Goal: Transaction & Acquisition: Purchase product/service

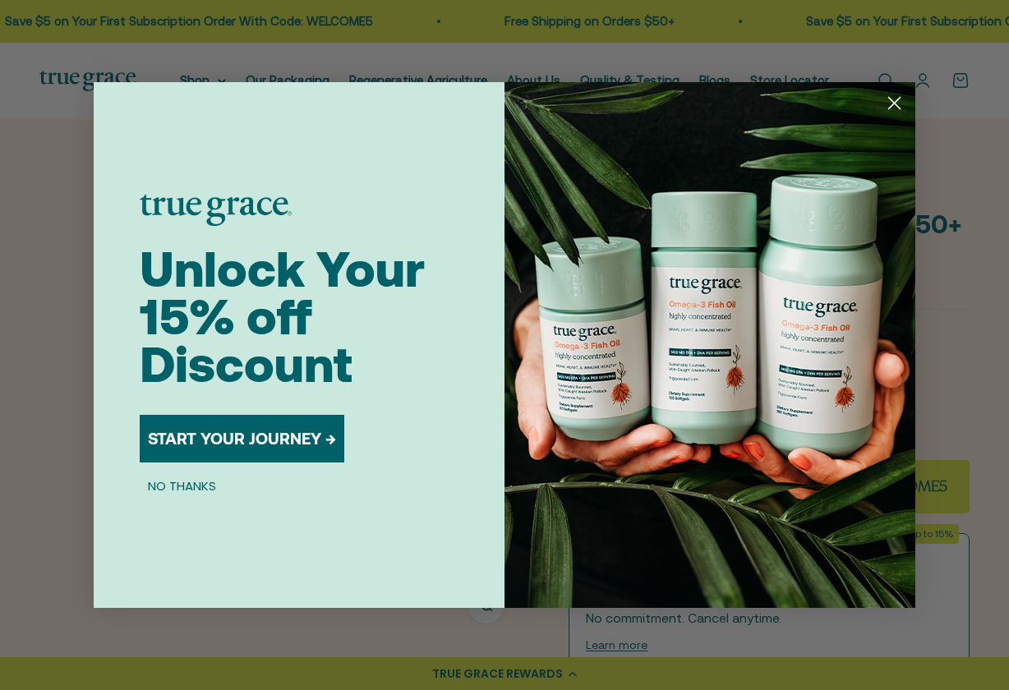
click at [892, 104] on icon "Close dialog" at bounding box center [894, 103] width 11 height 11
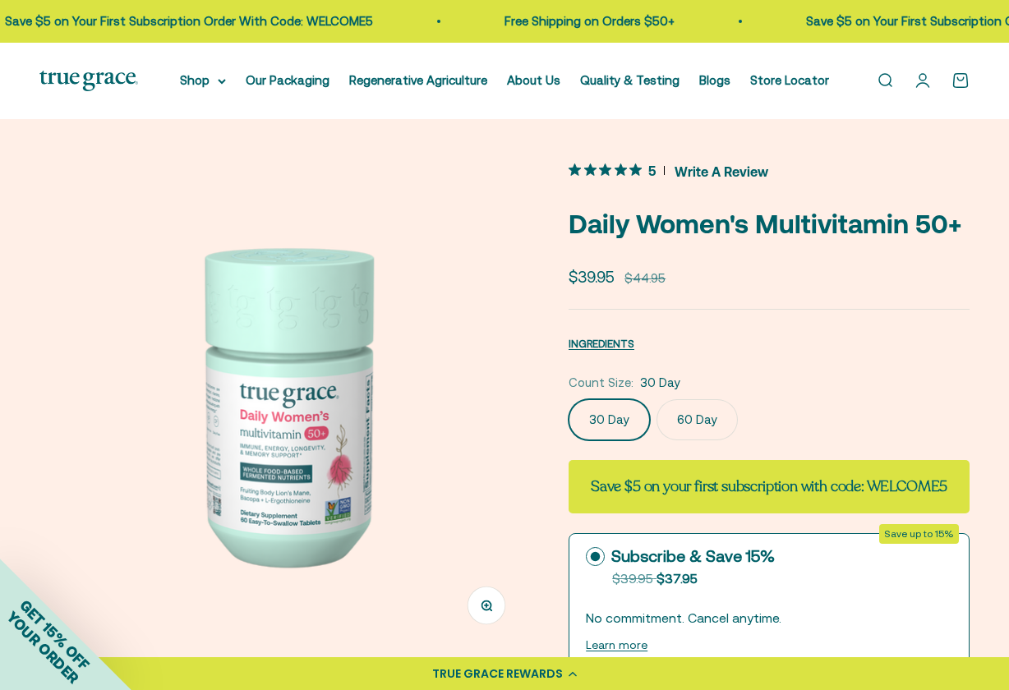
click at [697, 415] on label "60 Day" at bounding box center [696, 419] width 81 height 41
click at [568, 399] on input "60 Day" at bounding box center [568, 398] width 1 height 1
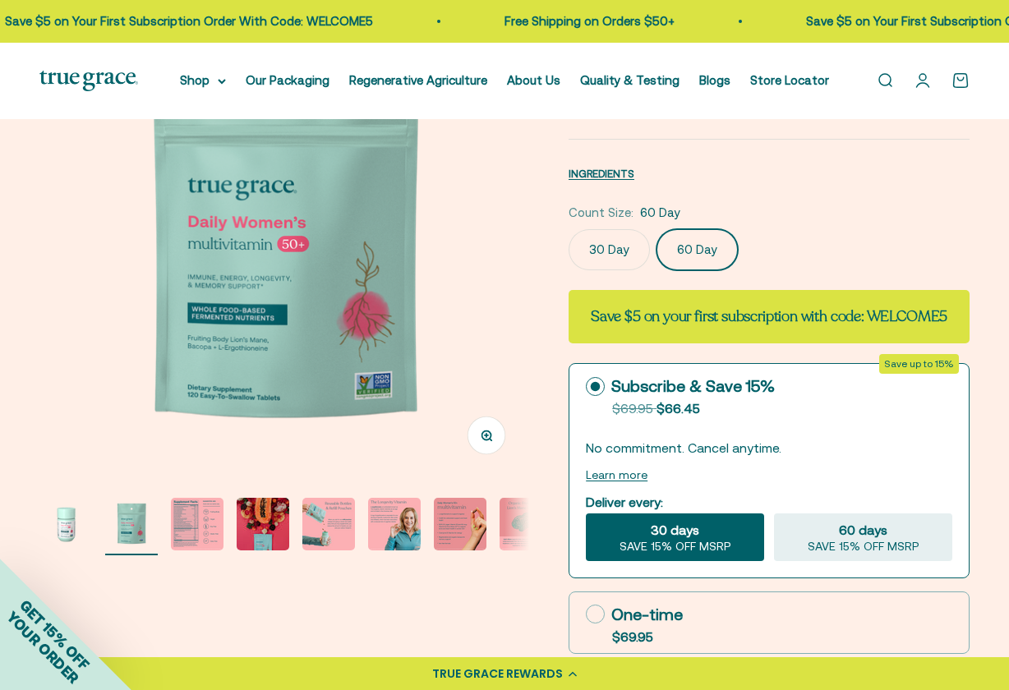
scroll to position [174, 0]
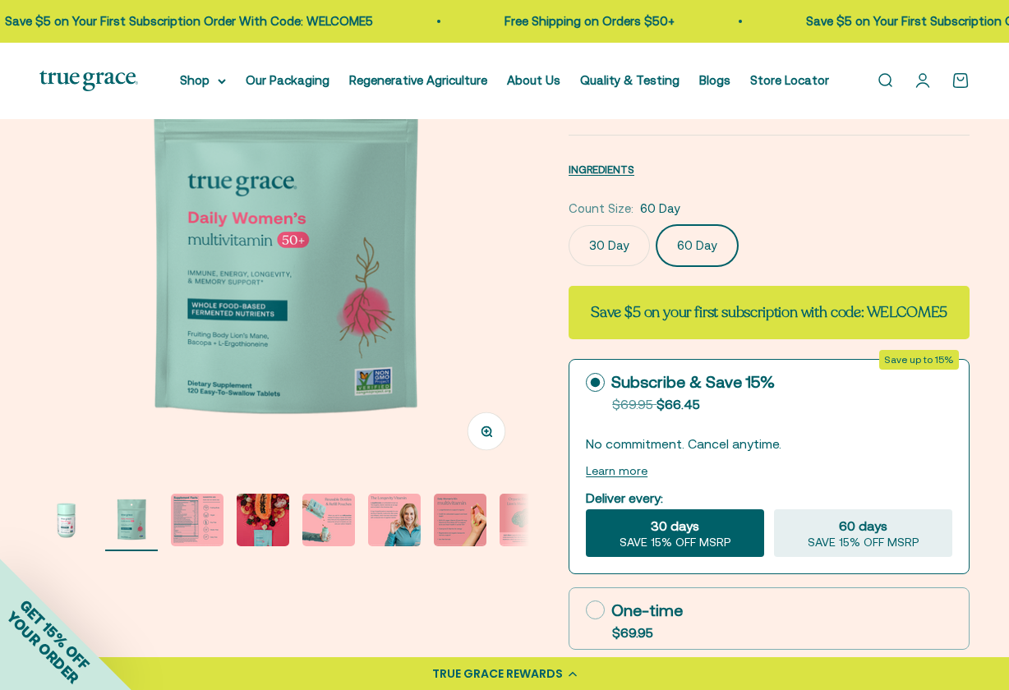
click at [594, 380] on circle at bounding box center [596, 382] width 10 height 10
click at [586, 382] on input "Subscribe & Save 15% Original price strikethrough: $69.95 , Discounted price: $…" at bounding box center [585, 382] width 1 height 1
click at [593, 381] on circle at bounding box center [596, 382] width 10 height 10
click at [586, 382] on input "Subscribe & Save 15% Original price strikethrough: $69.95 , Discounted price: $…" at bounding box center [585, 382] width 1 height 1
click at [591, 606] on icon at bounding box center [595, 609] width 19 height 19
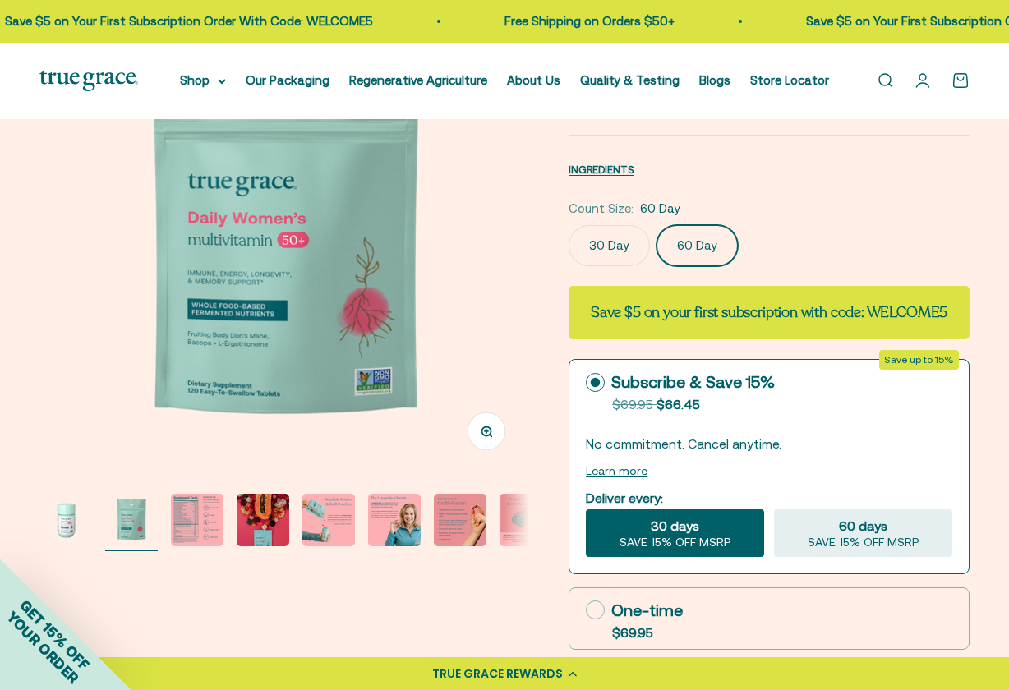
click at [586, 609] on input "One-time $69.95" at bounding box center [585, 609] width 1 height 1
radio input "true"
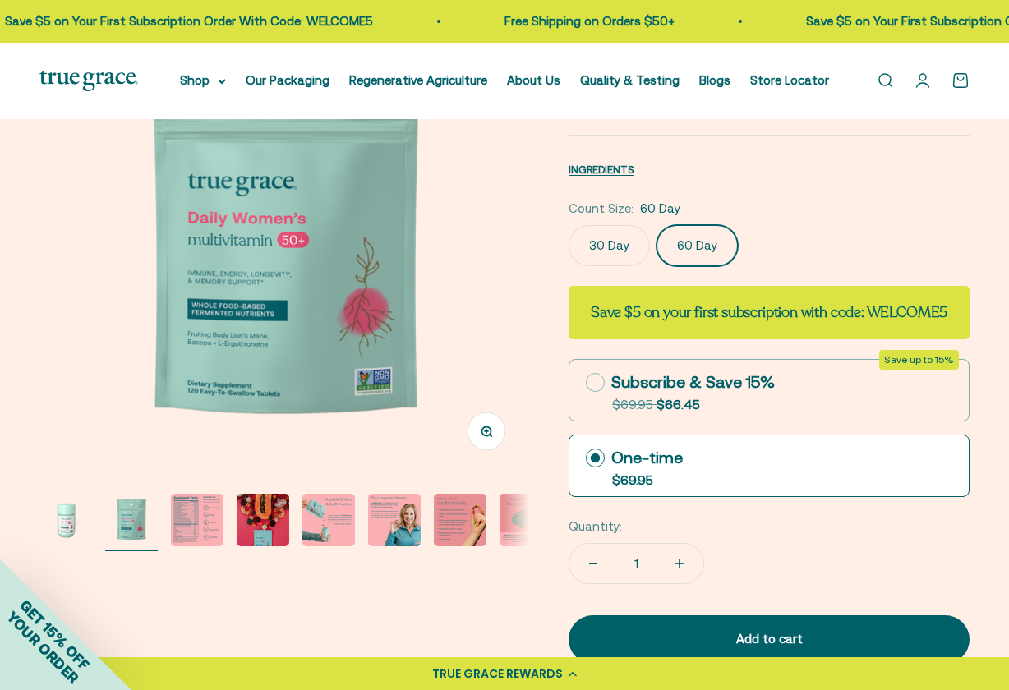
click at [202, 523] on img "Go to item 3" at bounding box center [197, 520] width 53 height 53
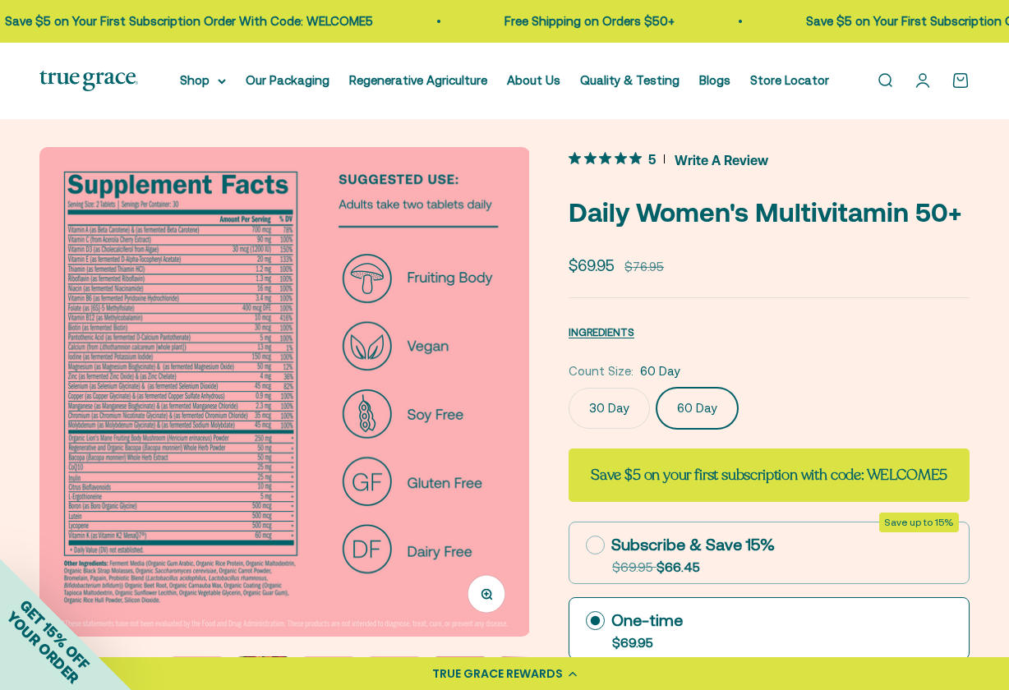
scroll to position [0, 0]
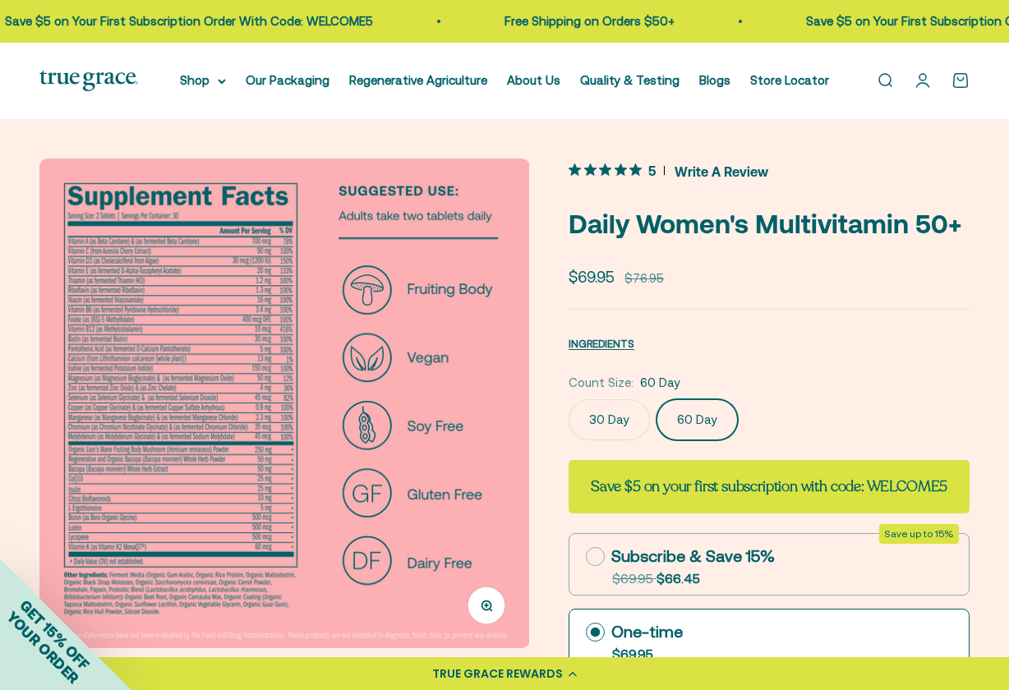
click at [610, 412] on label "30 Day" at bounding box center [608, 419] width 81 height 41
click at [568, 399] on input "30 Day" at bounding box center [568, 398] width 1 height 1
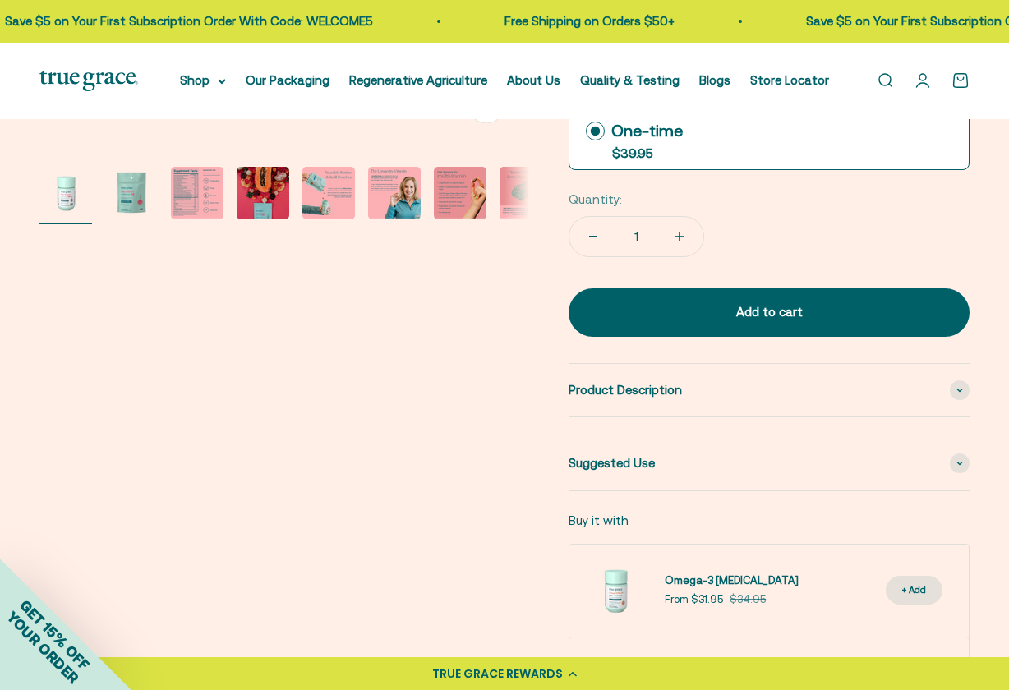
scroll to position [502, 0]
click at [181, 192] on img "Go to item 3" at bounding box center [197, 192] width 53 height 53
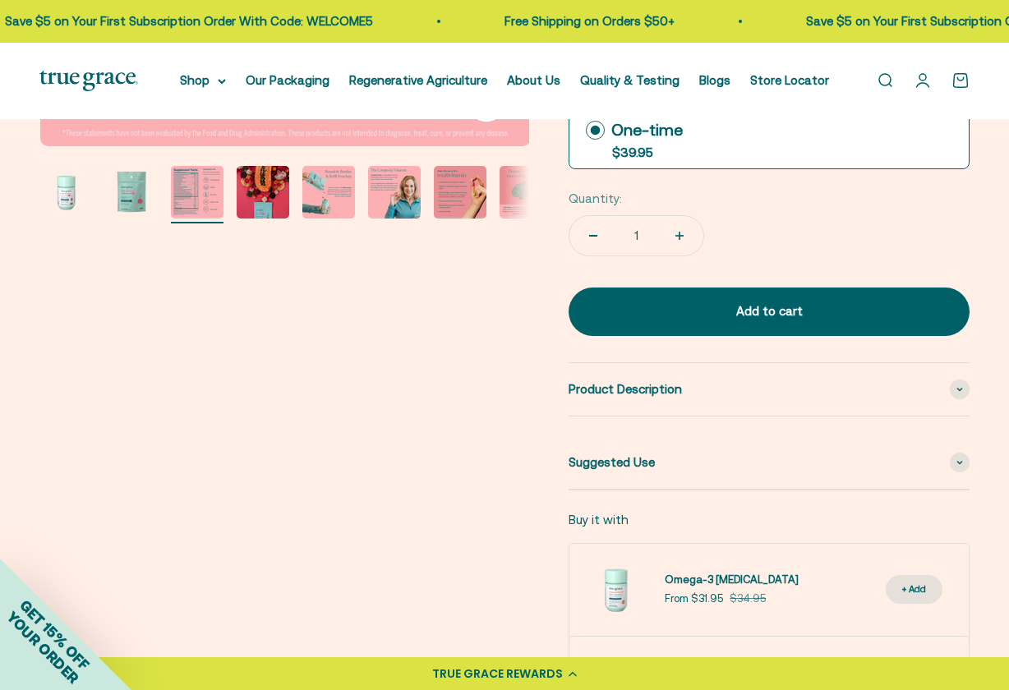
scroll to position [0, 999]
click at [193, 192] on img "Go to item 3" at bounding box center [197, 192] width 53 height 53
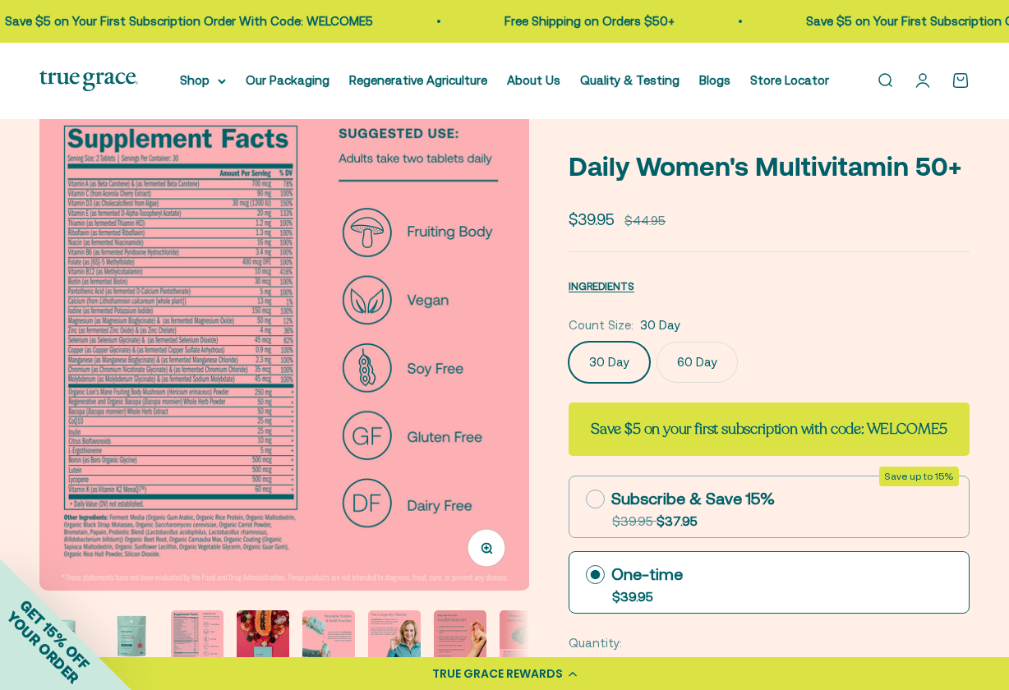
scroll to position [0, 0]
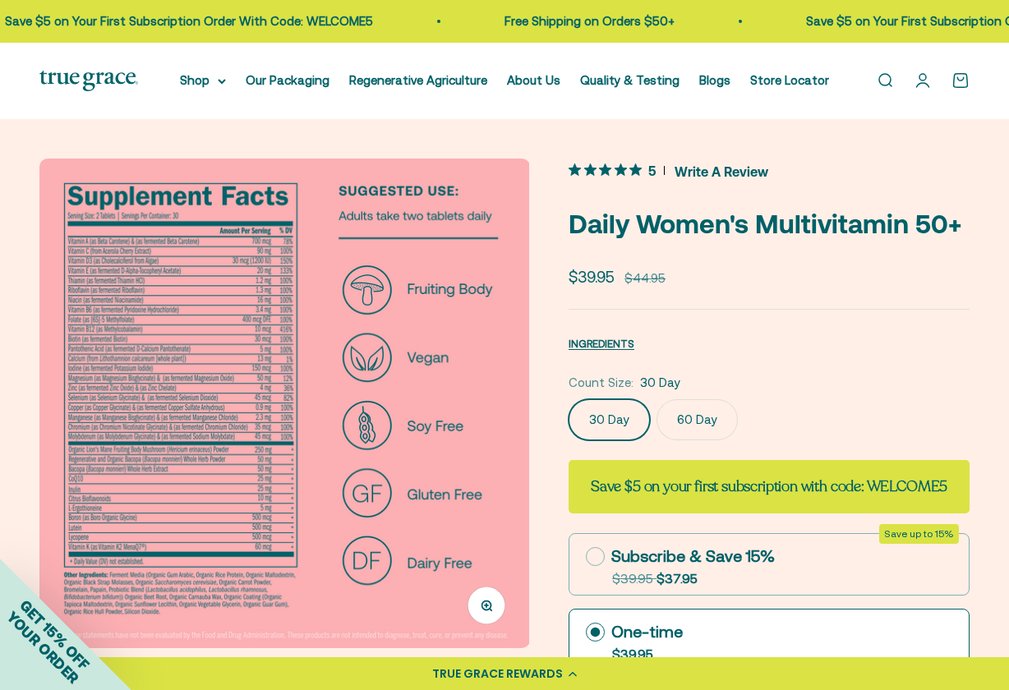
click at [688, 416] on label "60 Day" at bounding box center [696, 419] width 81 height 41
click at [568, 399] on input "60 Day" at bounding box center [568, 398] width 1 height 1
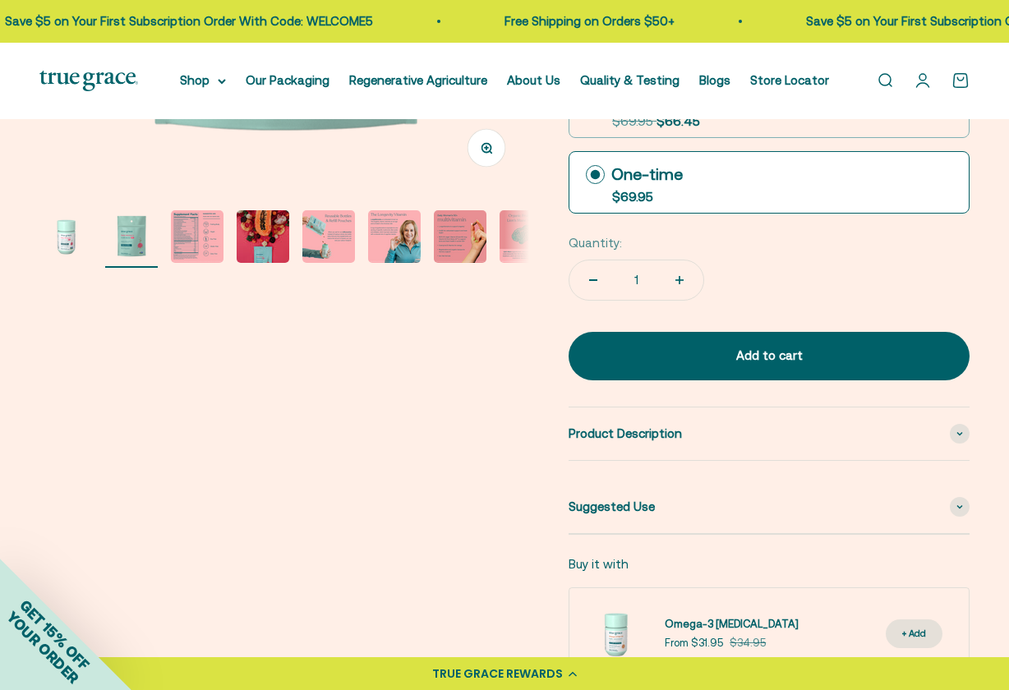
click at [62, 229] on img "Go to item 1" at bounding box center [65, 236] width 53 height 53
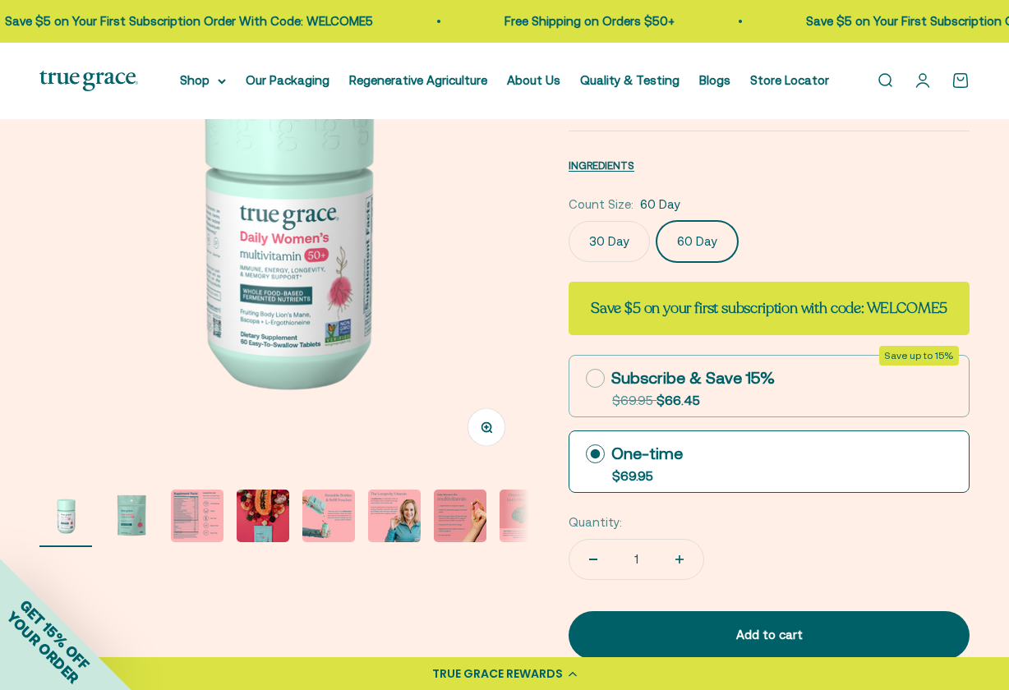
scroll to position [182, 0]
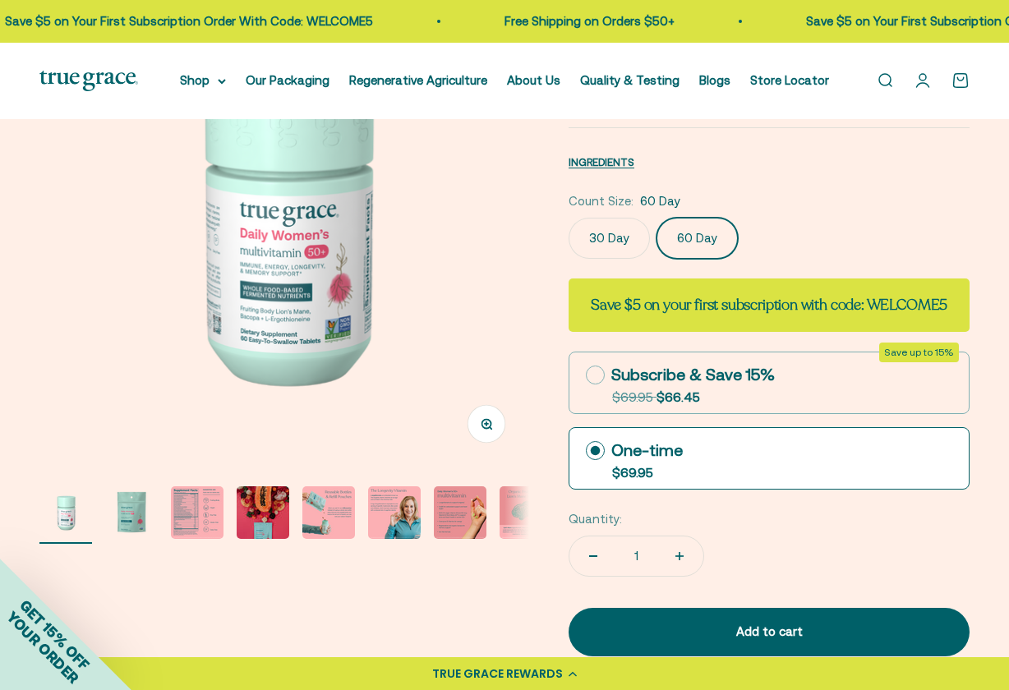
click at [131, 510] on img "Go to item 2" at bounding box center [131, 512] width 53 height 53
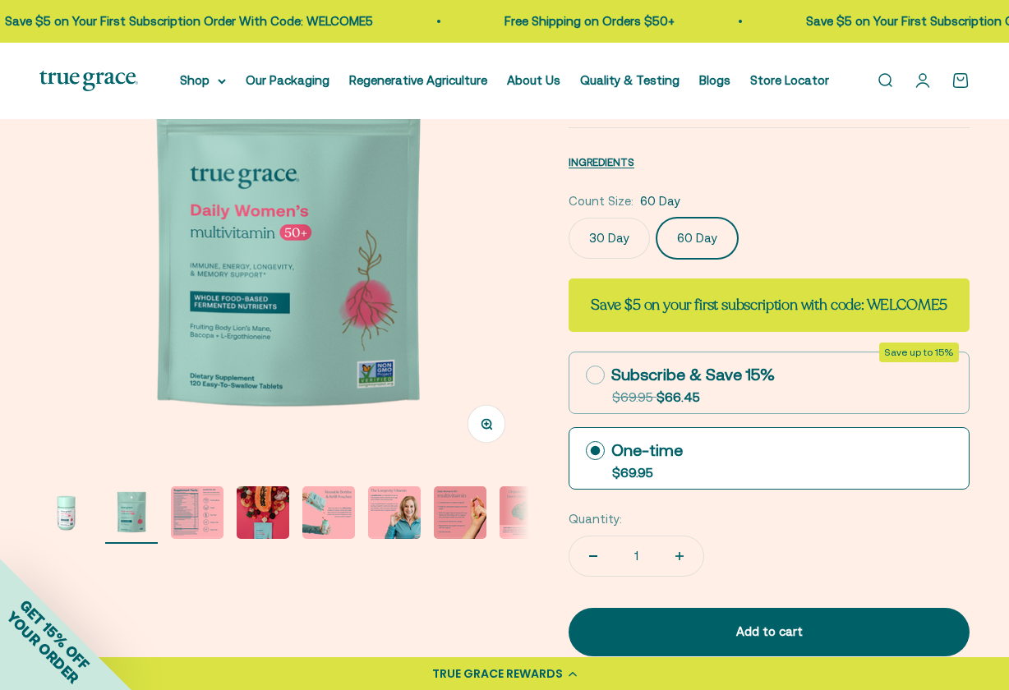
scroll to position [0, 499]
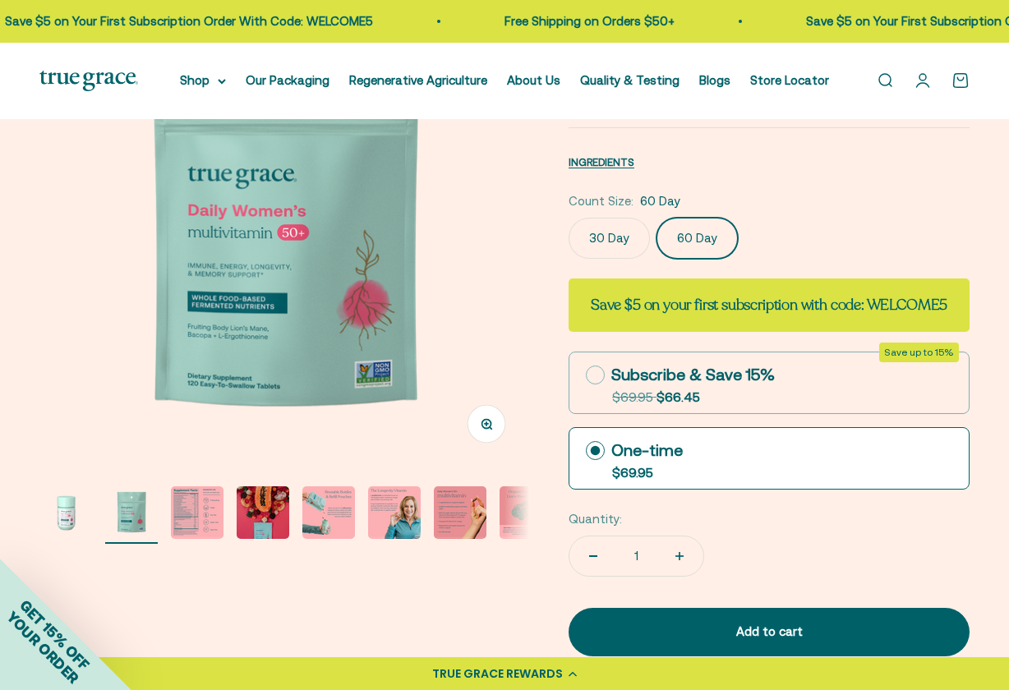
click at [76, 506] on img "Go to item 1" at bounding box center [65, 512] width 53 height 53
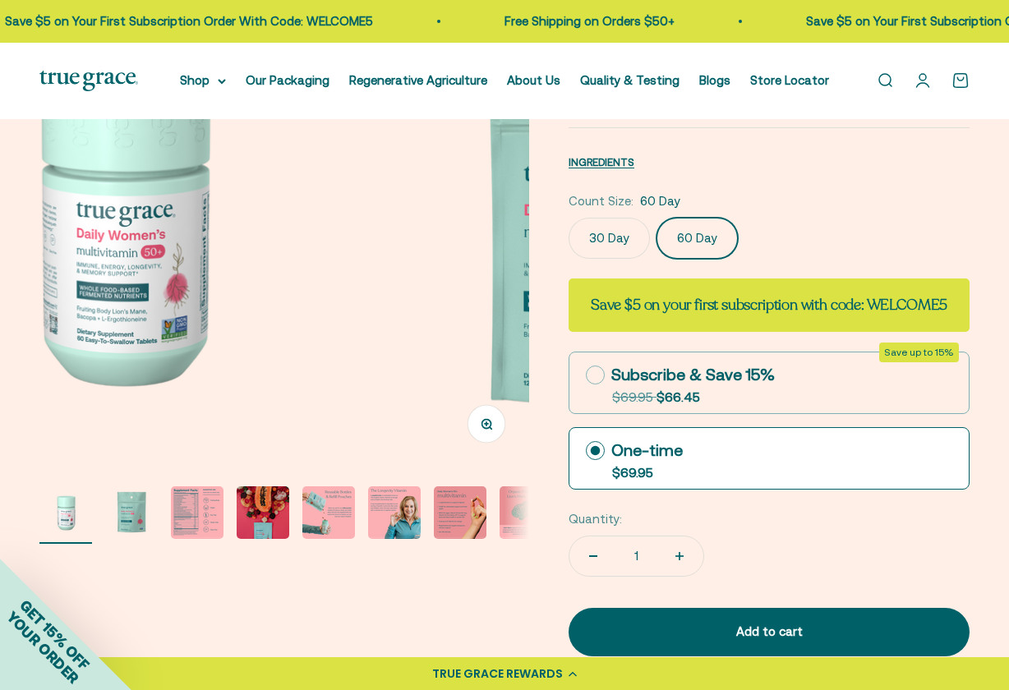
scroll to position [0, 0]
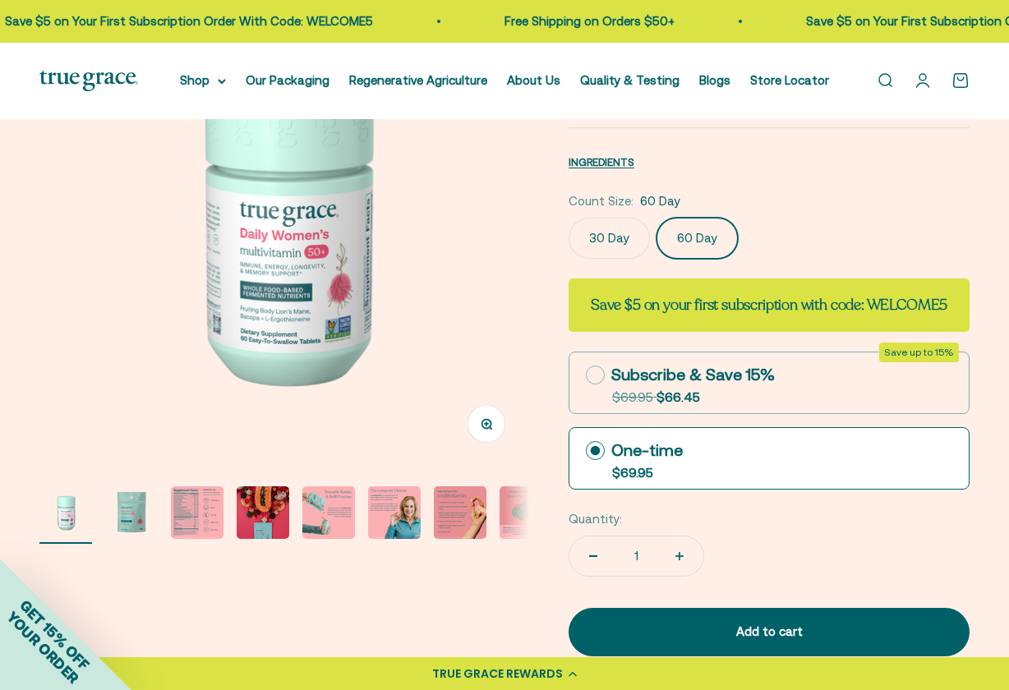
click at [61, 506] on img "Go to item 1" at bounding box center [65, 512] width 53 height 53
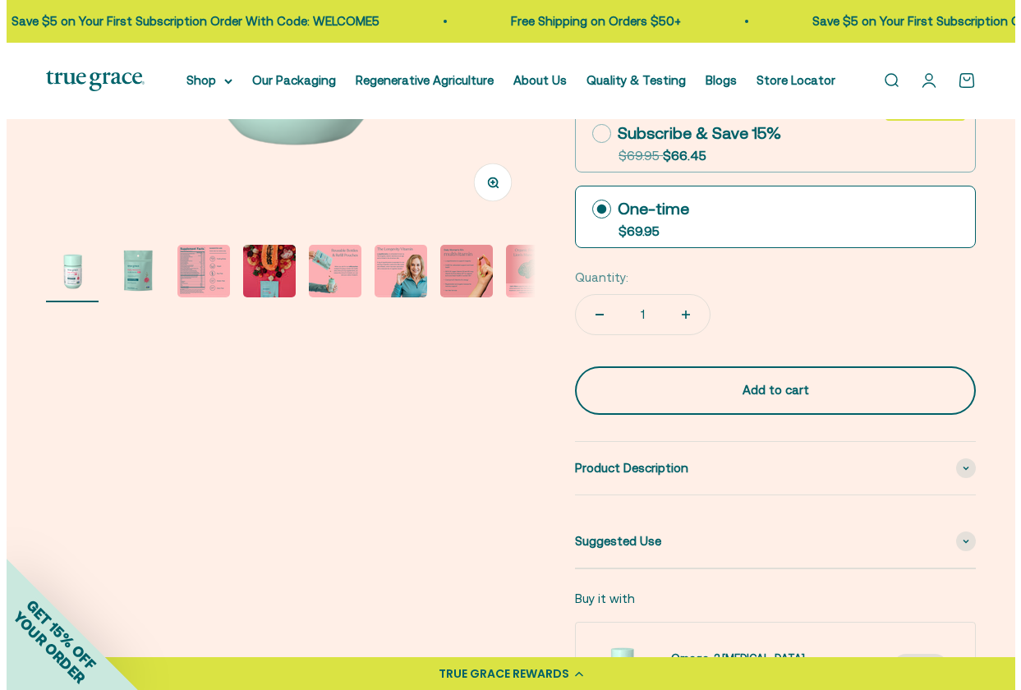
scroll to position [425, 0]
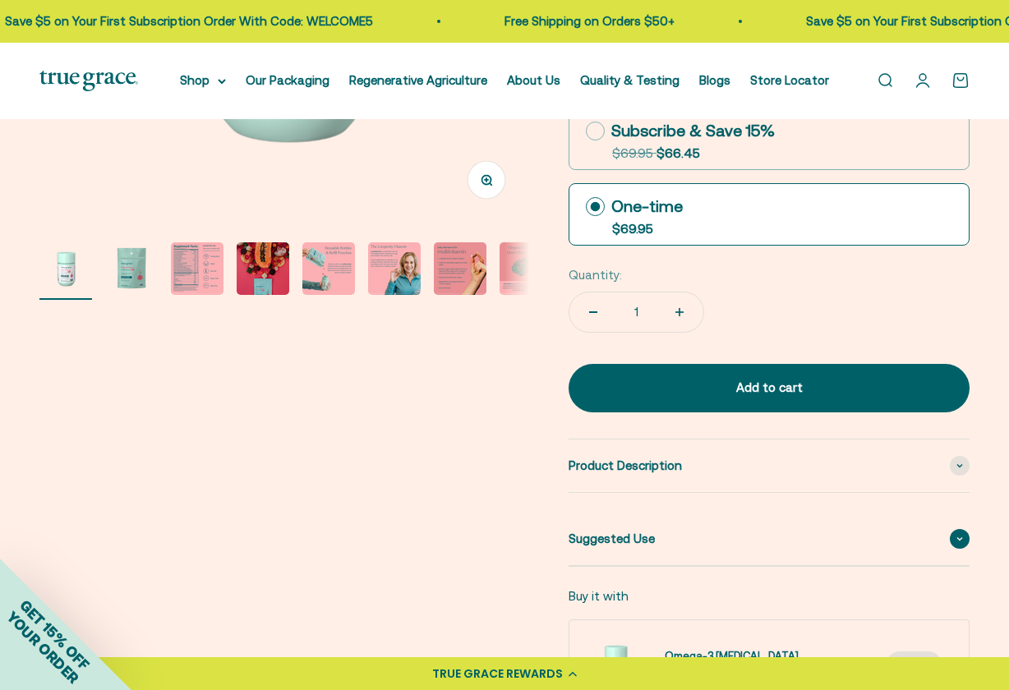
click at [957, 536] on icon at bounding box center [959, 538] width 7 height 5
click at [956, 536] on icon at bounding box center [959, 538] width 7 height 5
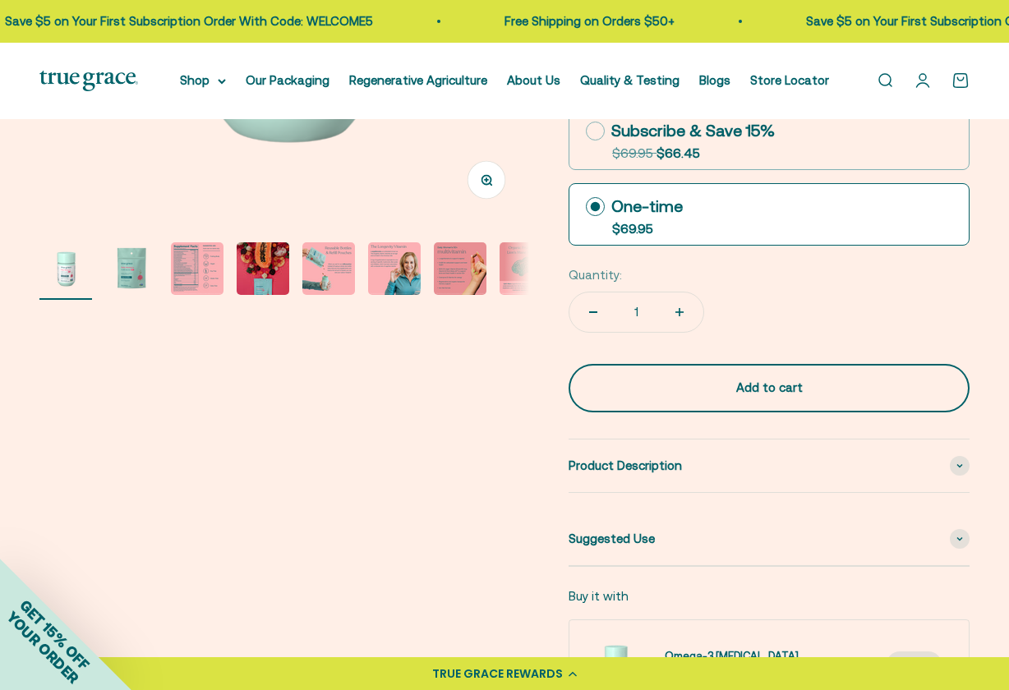
click at [765, 383] on div "Add to cart" at bounding box center [768, 388] width 335 height 20
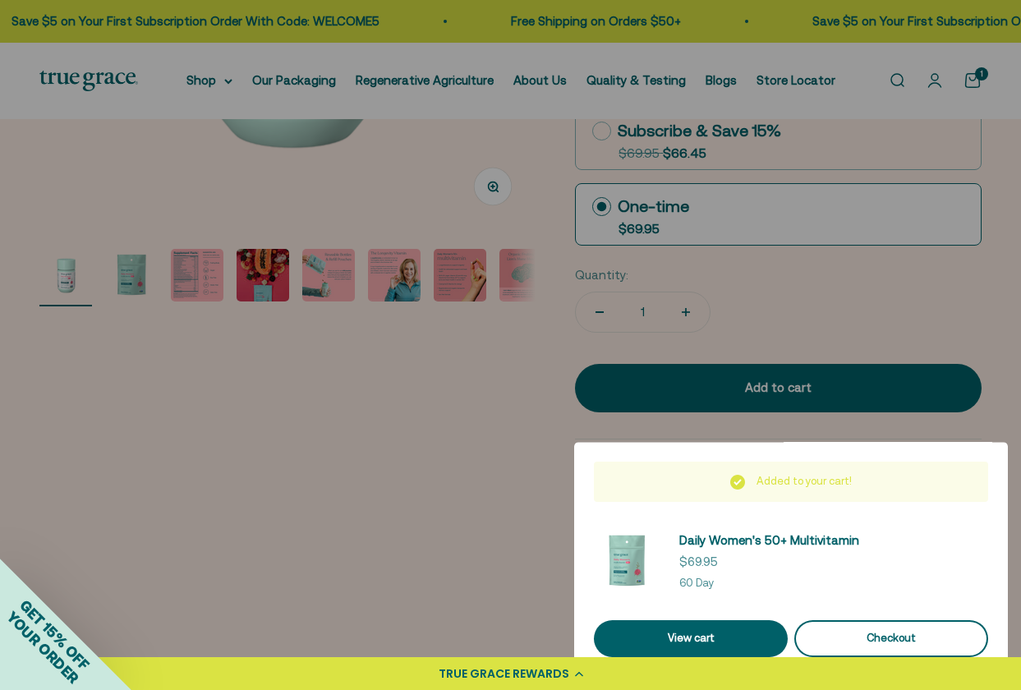
click at [888, 635] on div "Checkout" at bounding box center [891, 638] width 154 height 17
